Goal: Information Seeking & Learning: Compare options

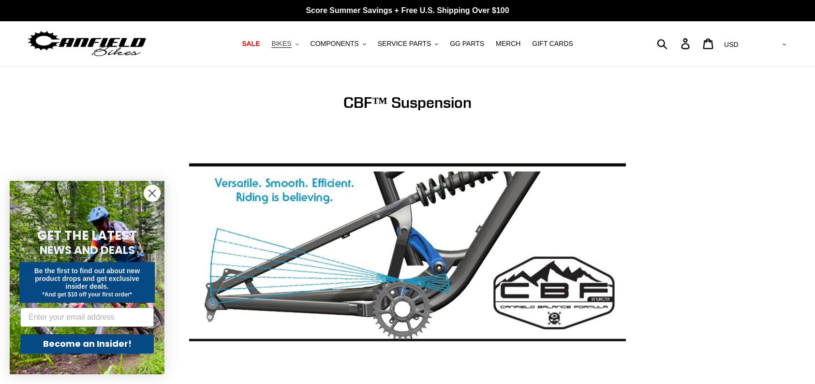
click at [299, 44] on icon ".cls-1{fill:#231f20}" at bounding box center [297, 44] width 3 height 3
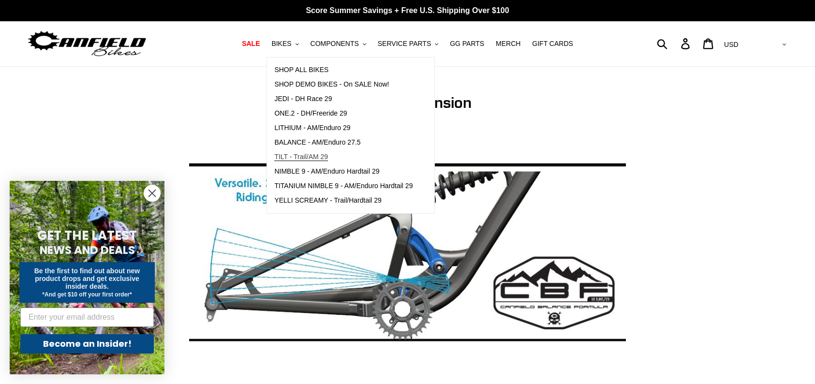
click at [324, 158] on span "TILT - Trail/AM 29" at bounding box center [301, 157] width 54 height 8
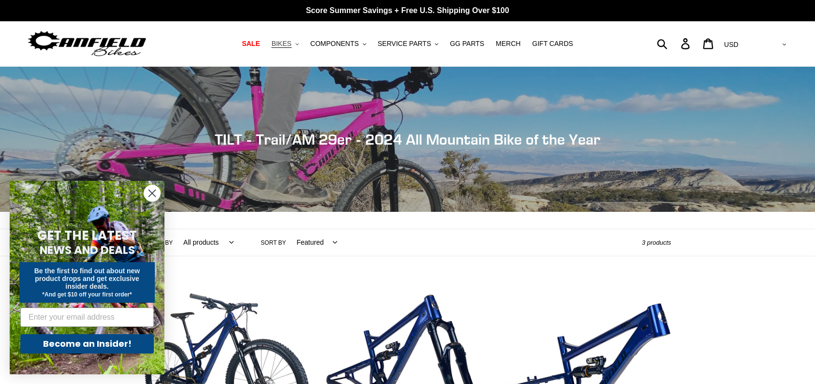
click at [299, 44] on icon ".cls-1{fill:#231f20}" at bounding box center [297, 44] width 3 height 3
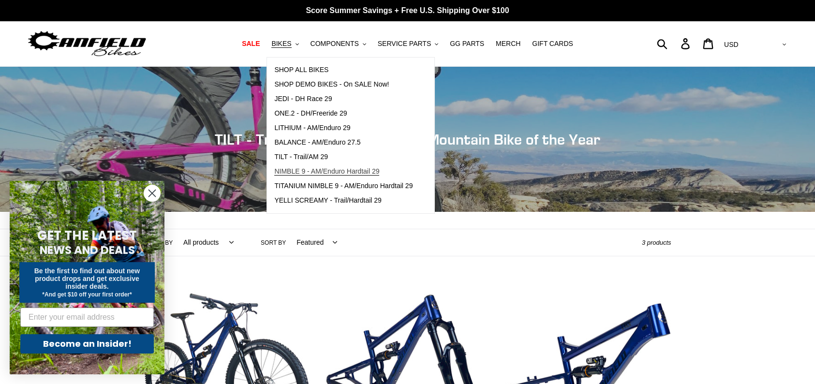
click at [336, 169] on span "NIMBLE 9 - AM/Enduro Hardtail 29" at bounding box center [326, 171] width 105 height 8
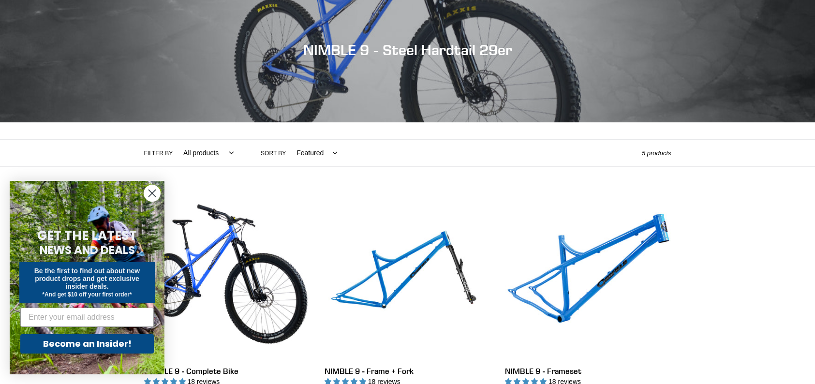
scroll to position [194, 0]
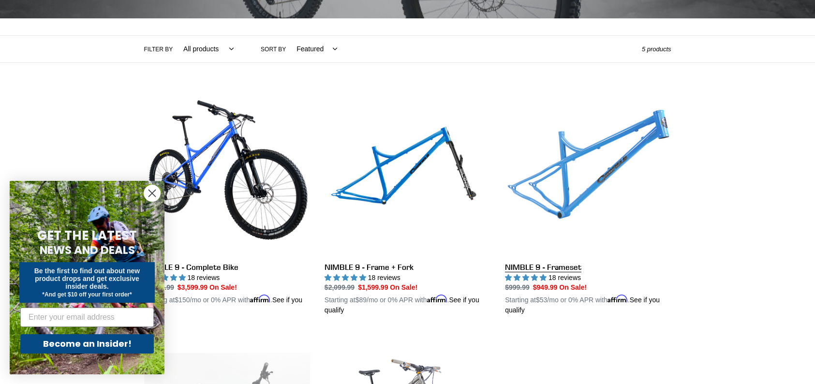
click at [574, 175] on link "NIMBLE 9 - Frameset" at bounding box center [588, 203] width 166 height 226
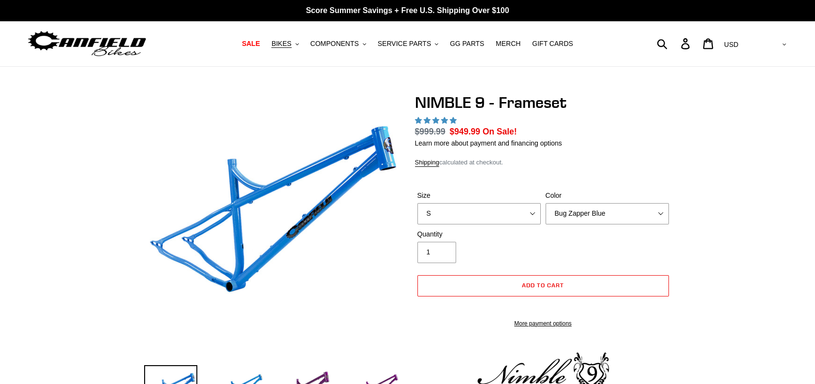
select select "highest-rating"
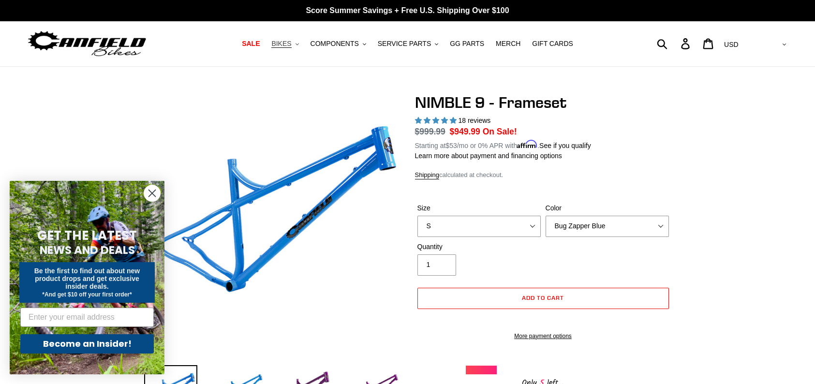
click at [303, 41] on button "BIKES .cls-1{fill:#231f20}" at bounding box center [285, 43] width 37 height 13
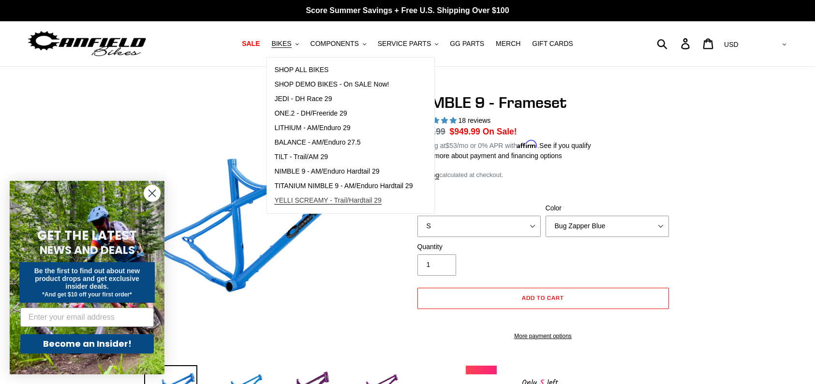
click at [317, 200] on span "YELLI SCREAMY - Trail/Hardtail 29" at bounding box center [327, 200] width 107 height 8
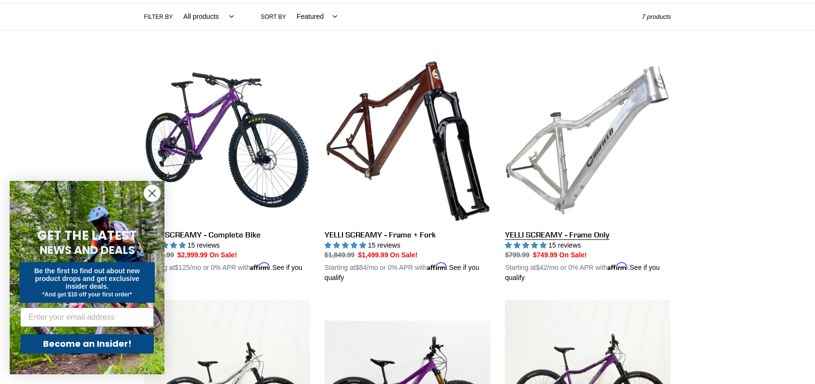
scroll to position [339, 0]
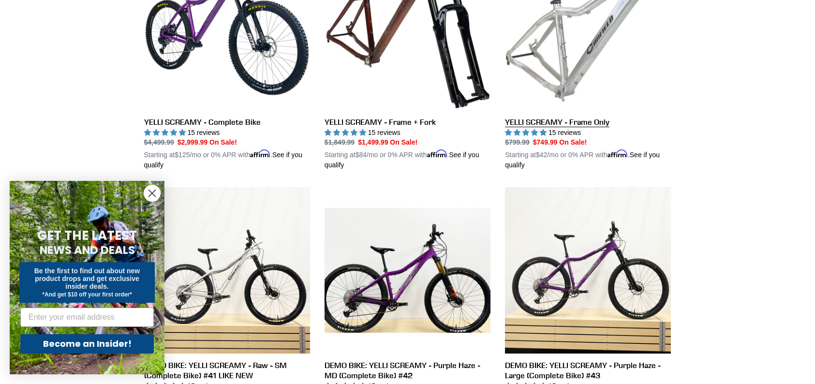
click at [568, 72] on link "YELLI SCREAMY - Frame Only" at bounding box center [588, 57] width 166 height 226
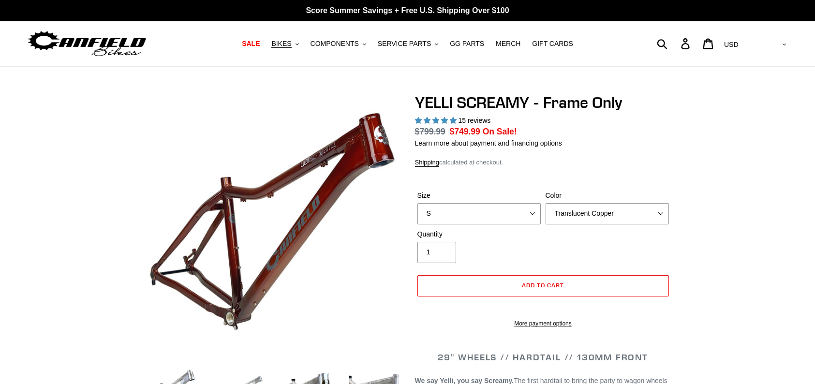
select select "highest-rating"
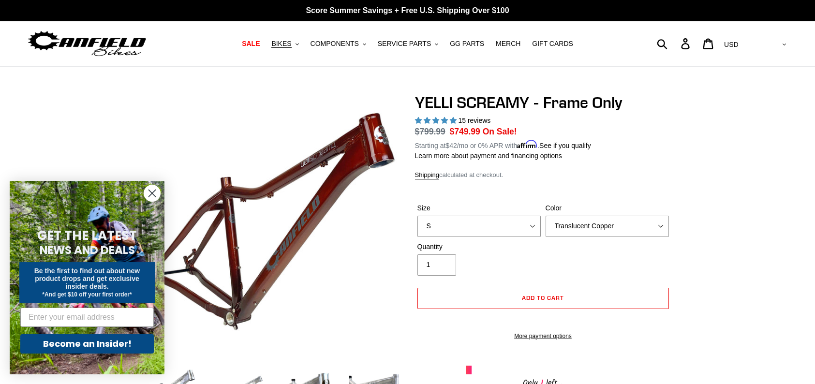
click at [110, 46] on img at bounding box center [87, 44] width 121 height 30
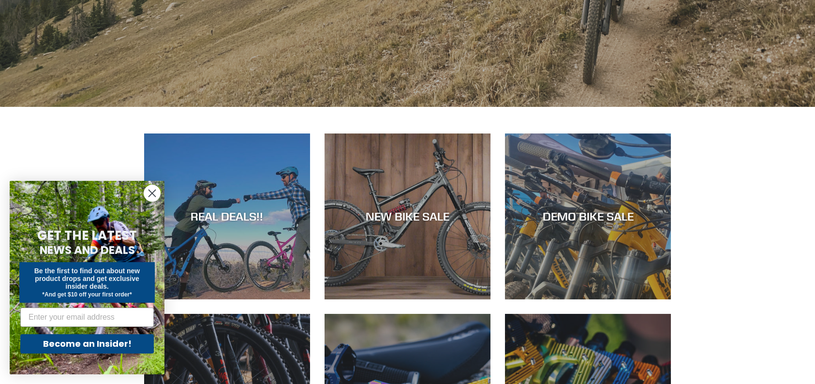
scroll to position [435, 0]
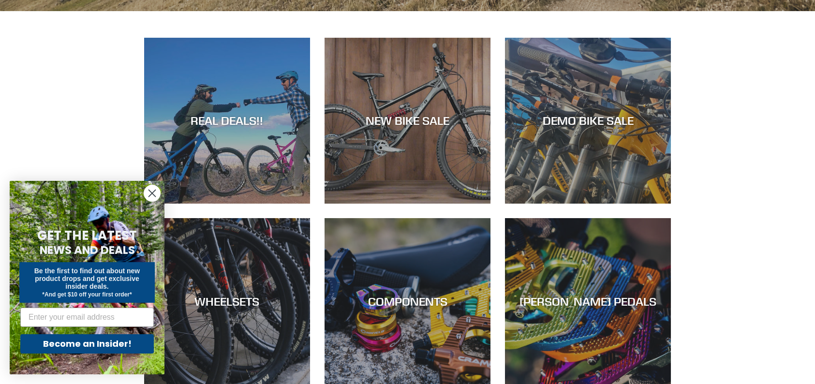
click at [144, 194] on circle "Close dialog" at bounding box center [152, 193] width 16 height 16
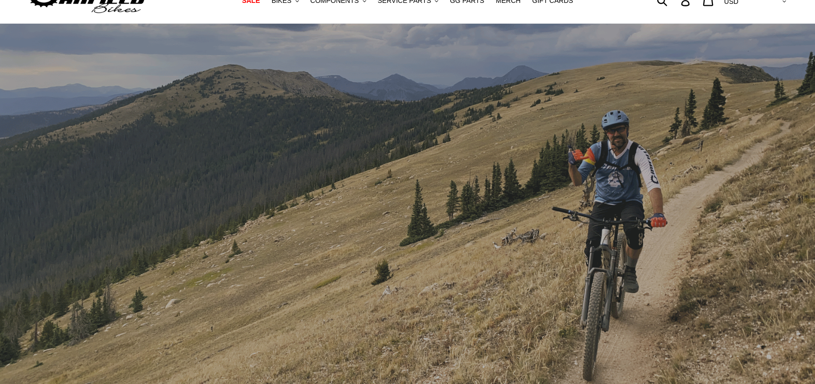
scroll to position [0, 0]
